Goal: Information Seeking & Learning: Understand process/instructions

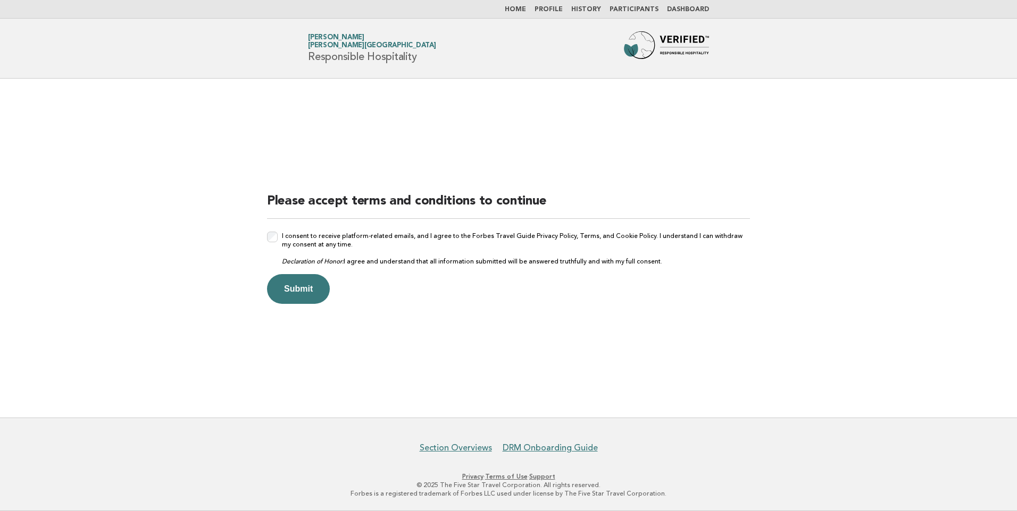
click at [286, 295] on button "Submit" at bounding box center [298, 289] width 63 height 30
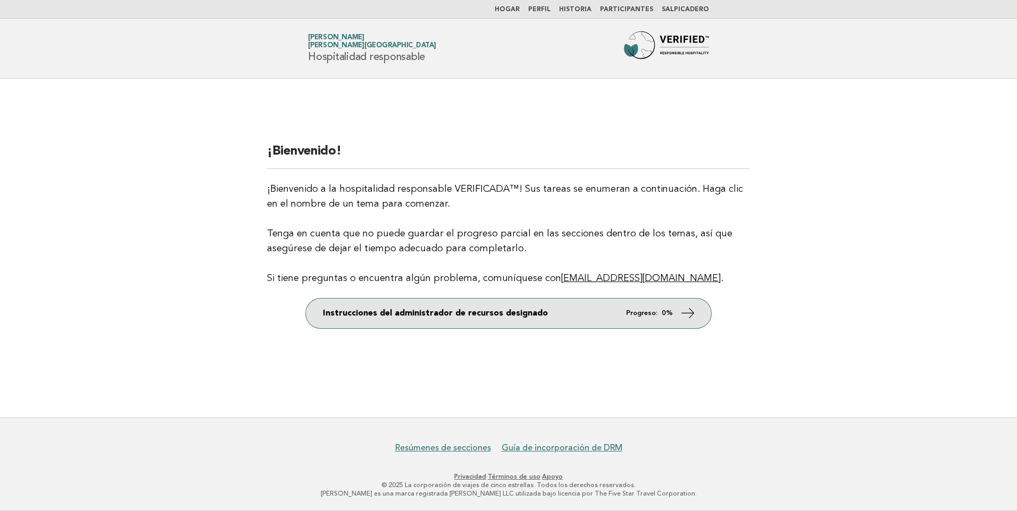
click at [406, 304] on link "Instrucciones del administrador de recursos designado Progreso: 0%" at bounding box center [508, 314] width 405 height 30
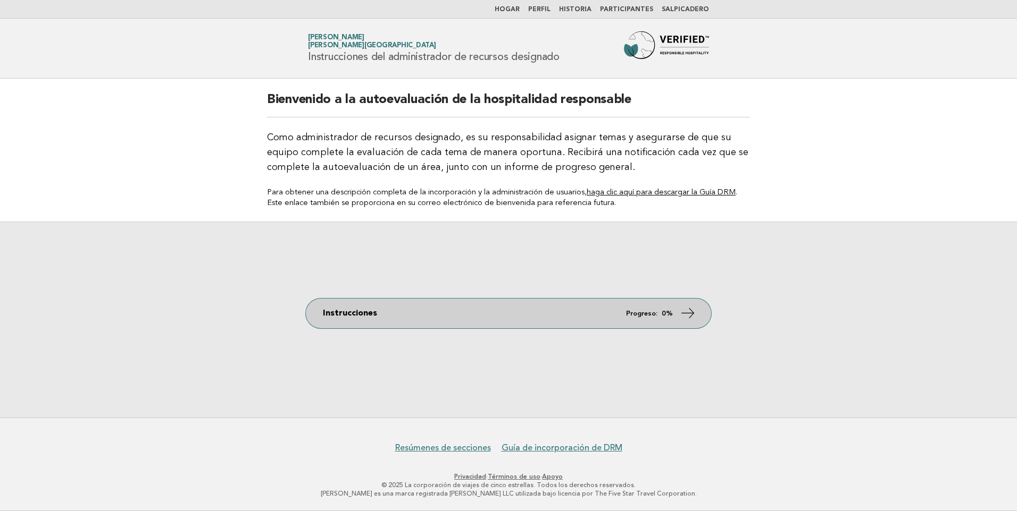
click at [649, 304] on link "Instrucciones Progreso: 0%" at bounding box center [508, 314] width 405 height 30
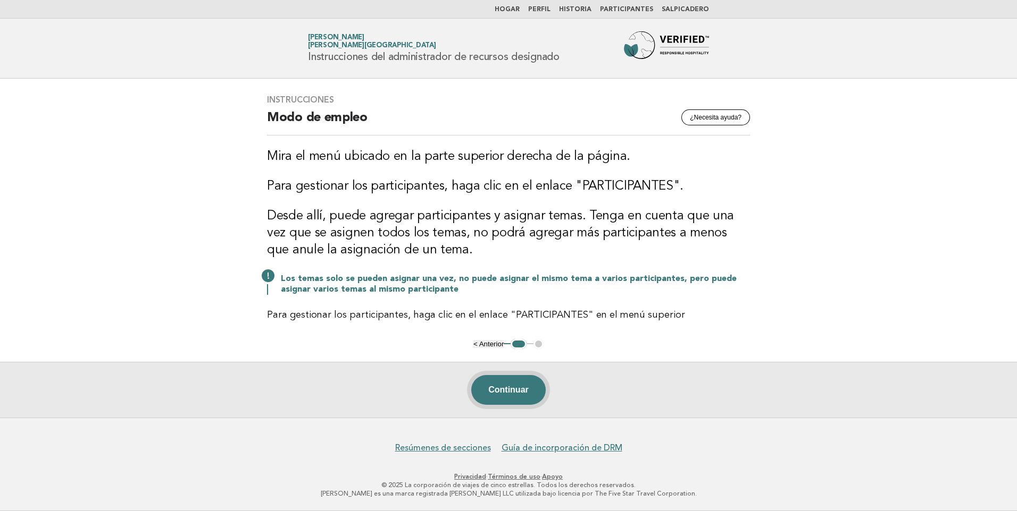
click at [504, 384] on button "Continuar" at bounding box center [508, 390] width 74 height 30
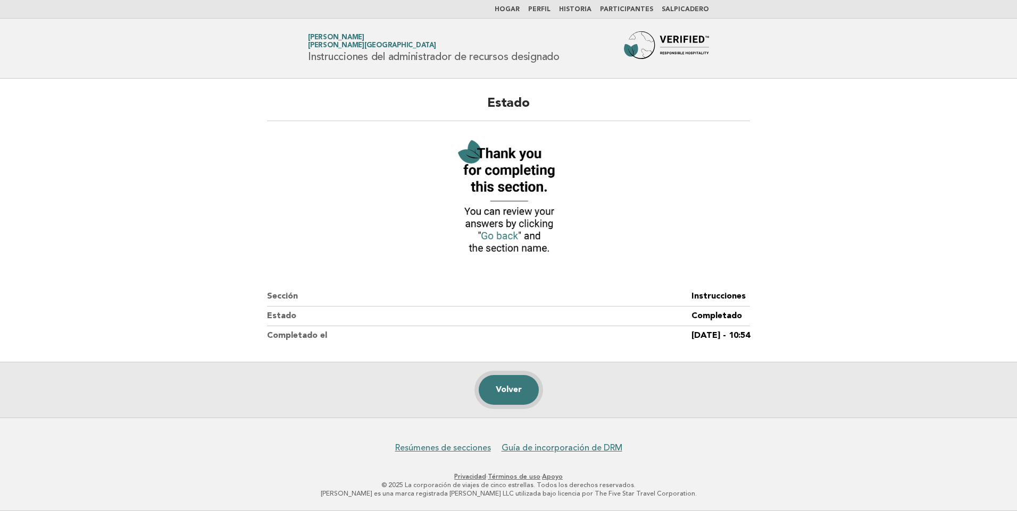
click at [511, 387] on link "Volver" at bounding box center [509, 390] width 60 height 30
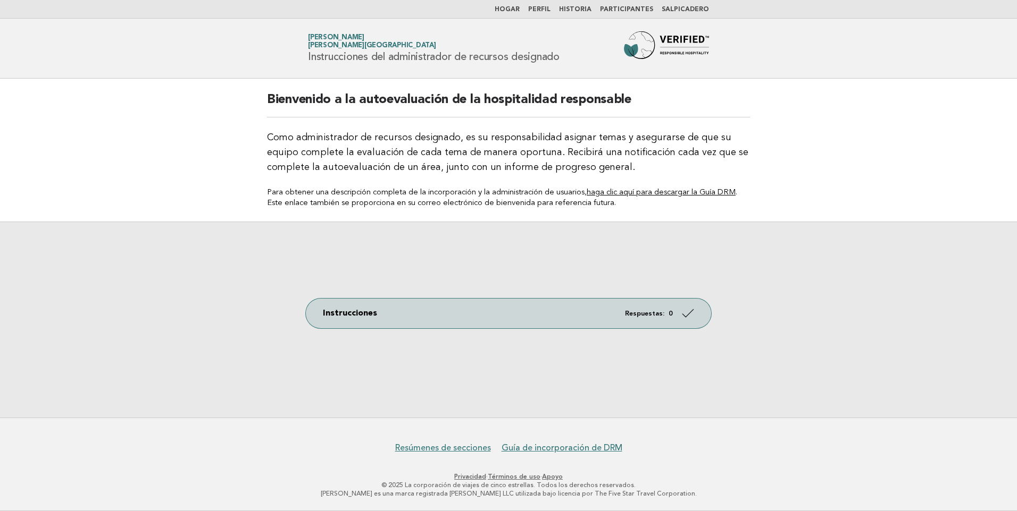
click at [632, 8] on link "Participantes" at bounding box center [626, 9] width 53 height 6
